Goal: Transaction & Acquisition: Purchase product/service

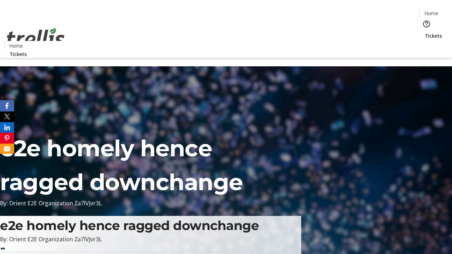
click at [426, 32] on span "Tickets" at bounding box center [434, 35] width 17 height 7
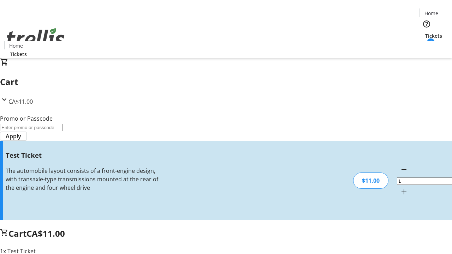
type input "UNLOCK"
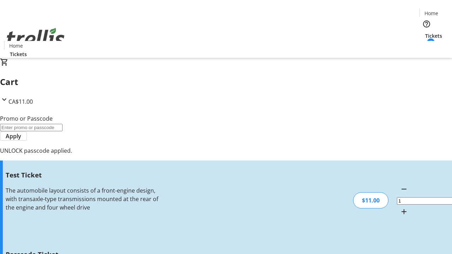
type input "5"
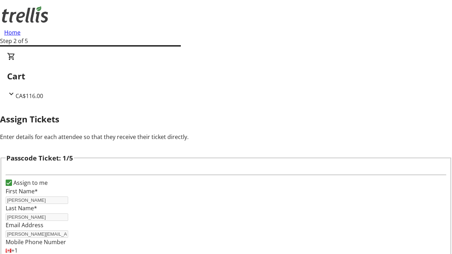
type input "[PERSON_NAME]"
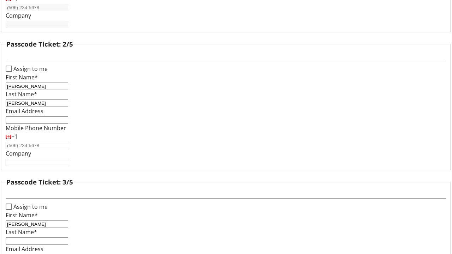
type input "[PERSON_NAME]"
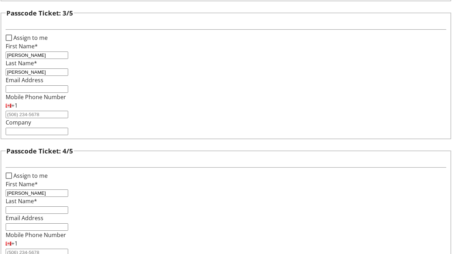
type input "[PERSON_NAME]"
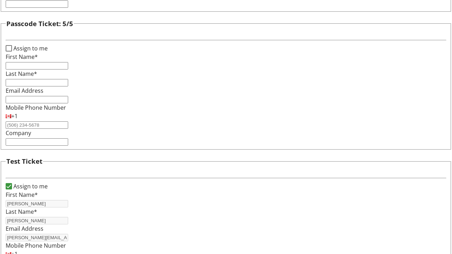
type input "[PERSON_NAME]"
click at [12, 52] on input "Assign to me" at bounding box center [9, 48] width 6 height 6
checkbox input "true"
type input "[PERSON_NAME]"
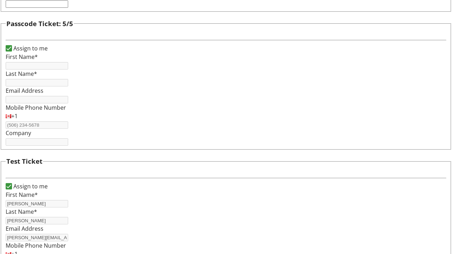
type input "[PERSON_NAME]"
type input "[PERSON_NAME][EMAIL_ADDRESS][DOMAIN_NAME]"
